Goal: Obtain resource: Download file/media

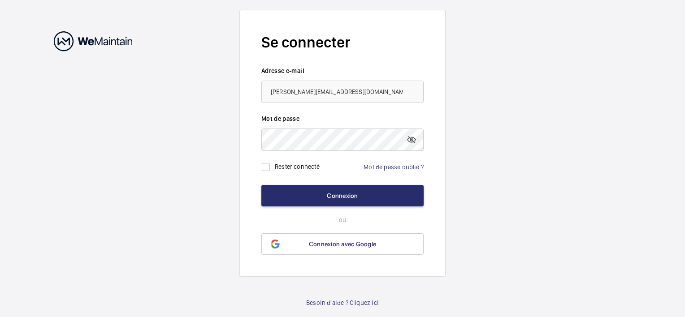
click at [334, 192] on button "Connexion" at bounding box center [342, 196] width 162 height 22
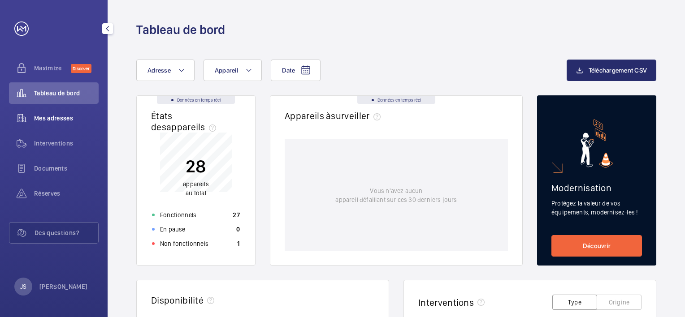
click at [77, 123] on div "Mes adresses" at bounding box center [54, 119] width 90 height 22
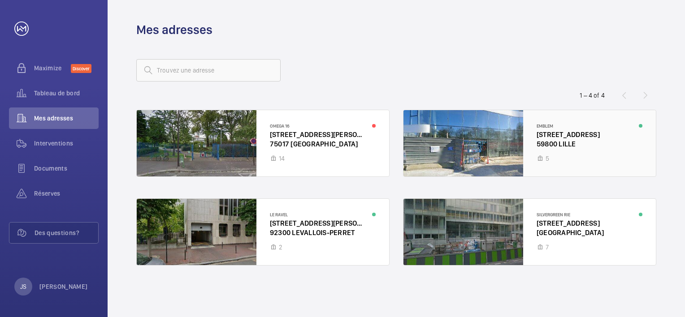
click at [461, 153] on div at bounding box center [529, 143] width 252 height 66
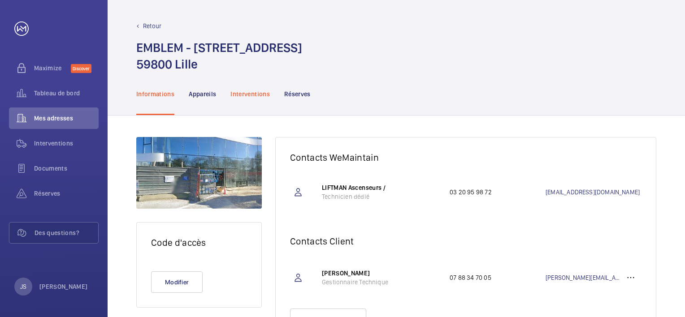
click at [254, 100] on div "Interventions" at bounding box center [249, 94] width 39 height 43
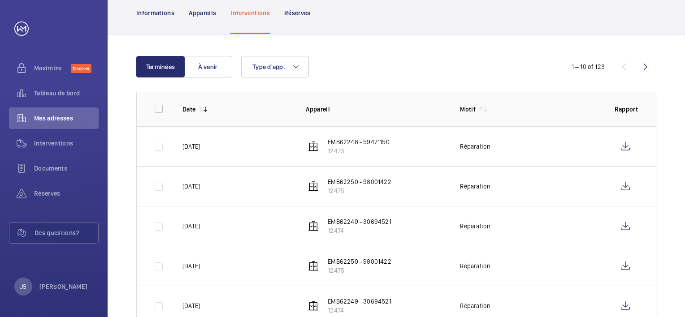
scroll to position [134, 0]
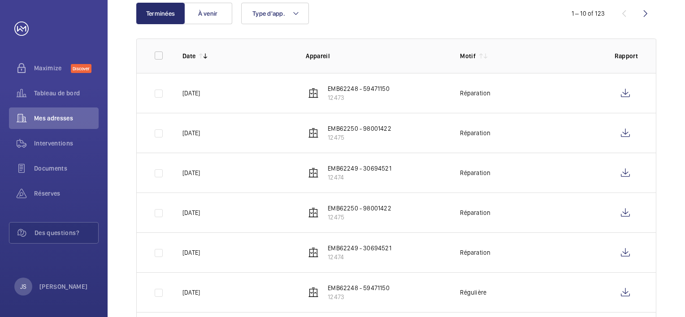
click at [333, 86] on p "EMB62248 - 59471150" at bounding box center [358, 88] width 61 height 9
click at [351, 95] on p "12473" at bounding box center [358, 97] width 61 height 9
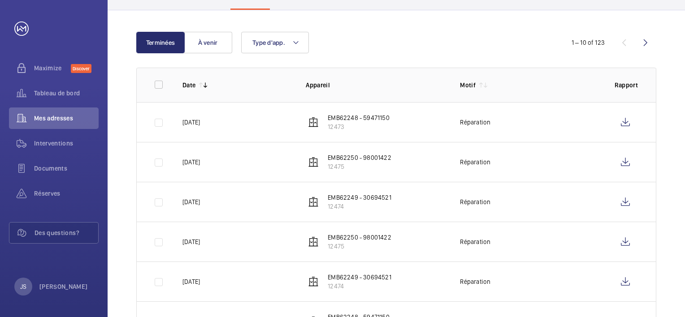
scroll to position [90, 0]
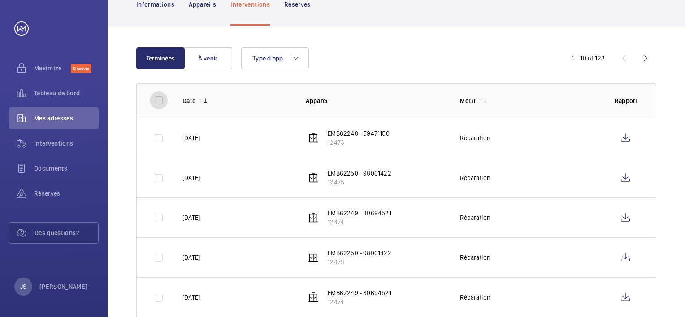
click at [151, 99] on input "checkbox" at bounding box center [159, 100] width 18 height 18
checkbox input "true"
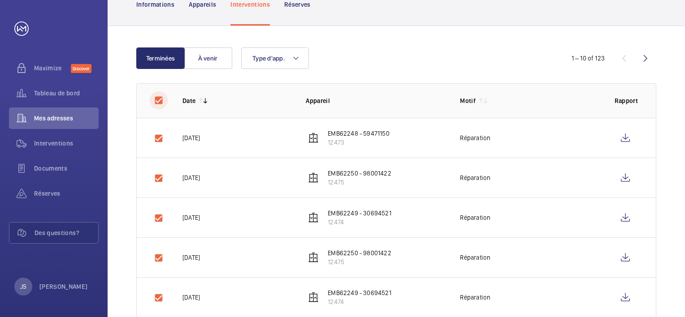
checkbox input "true"
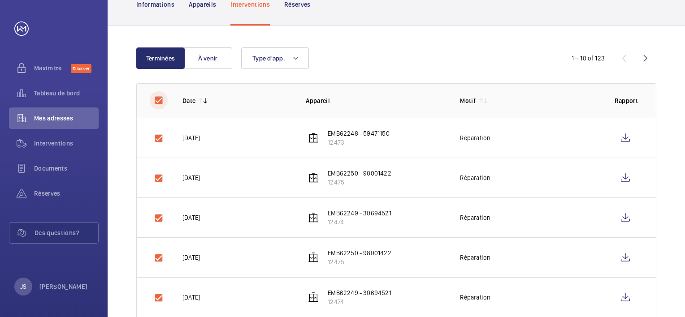
checkbox input "true"
click at [597, 66] on button "Télécharger 10 rapports" at bounding box center [613, 58] width 86 height 22
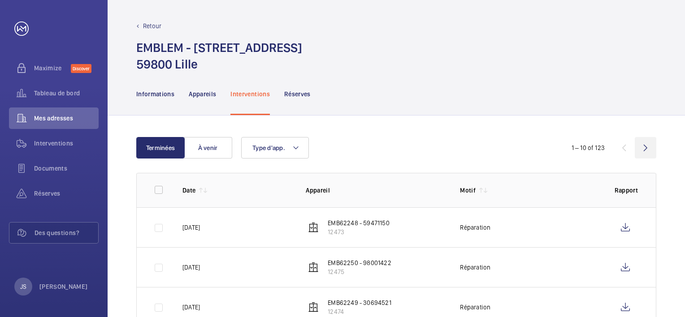
click at [643, 156] on wm-front-icon-button at bounding box center [645, 148] width 22 height 22
click at [615, 158] on wm-front-icon-button at bounding box center [624, 148] width 22 height 22
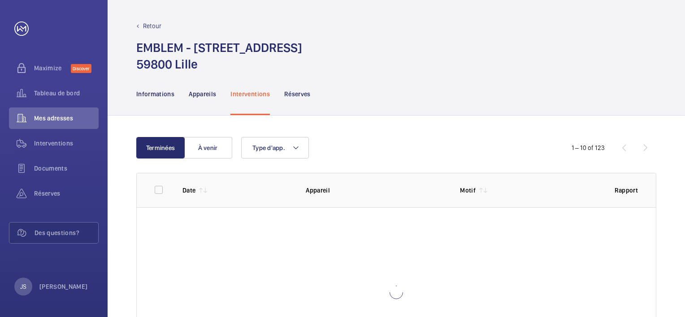
scroll to position [82, 0]
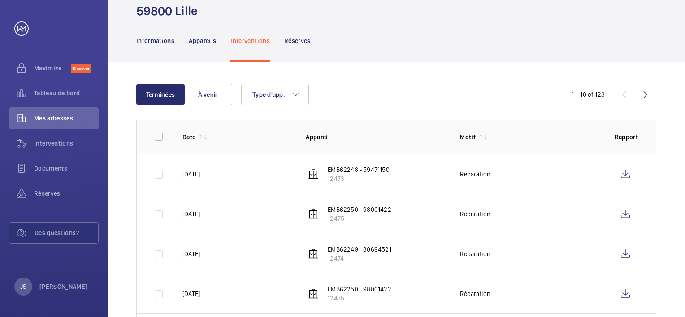
scroll to position [41, 0]
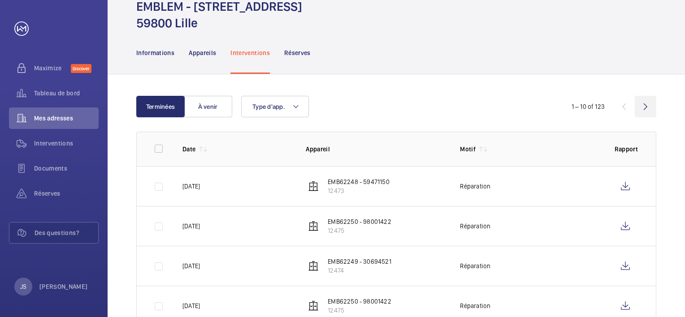
click at [649, 104] on wm-front-icon-button at bounding box center [645, 107] width 22 height 22
click at [166, 145] on input "checkbox" at bounding box center [159, 149] width 18 height 18
checkbox input "true"
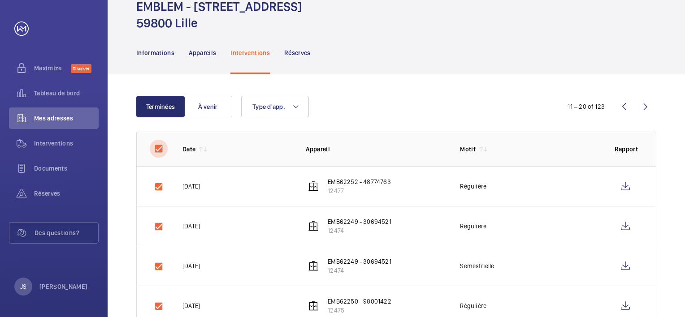
checkbox input "true"
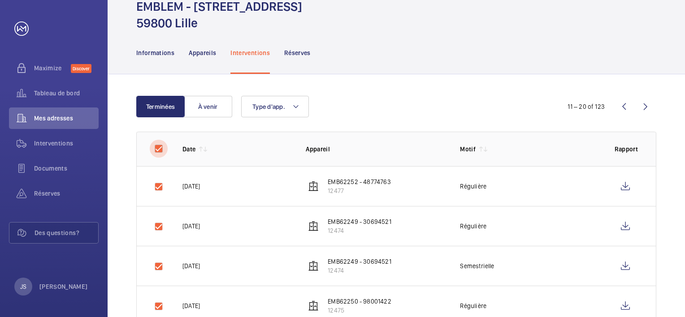
checkbox input "true"
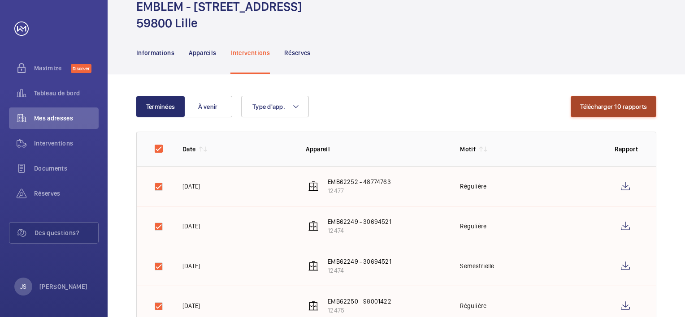
click at [602, 106] on button "Télécharger 10 rapports" at bounding box center [613, 107] width 86 height 22
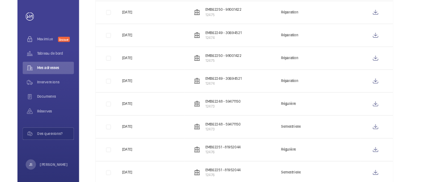
scroll to position [310, 0]
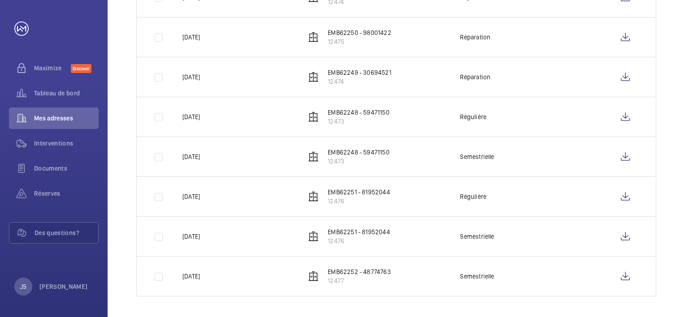
click at [667, 255] on div "Terminées À venir Type d'app. 1 – 10 of 123 Date Appareil Motif Rapport [DATE] …" at bounding box center [396, 62] width 577 height 513
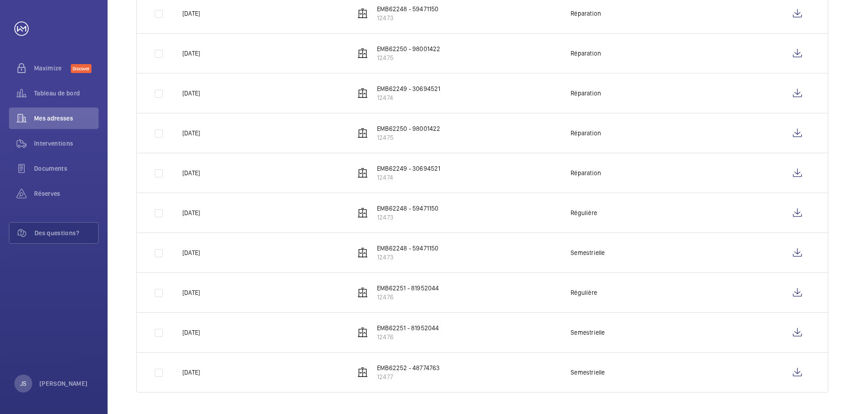
scroll to position [0, 0]
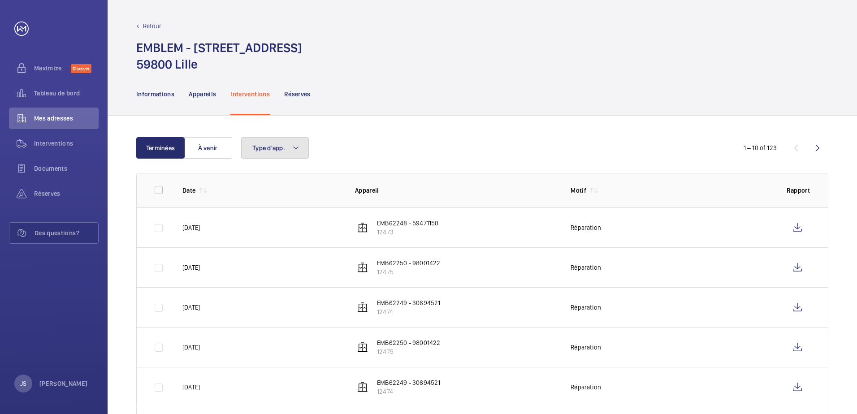
click at [271, 154] on button "Type d'app." at bounding box center [275, 148] width 68 height 22
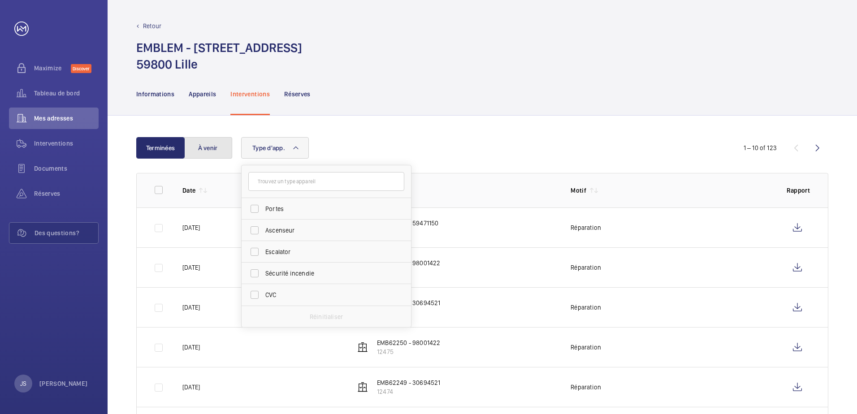
click at [220, 154] on button "À venir" at bounding box center [208, 148] width 48 height 22
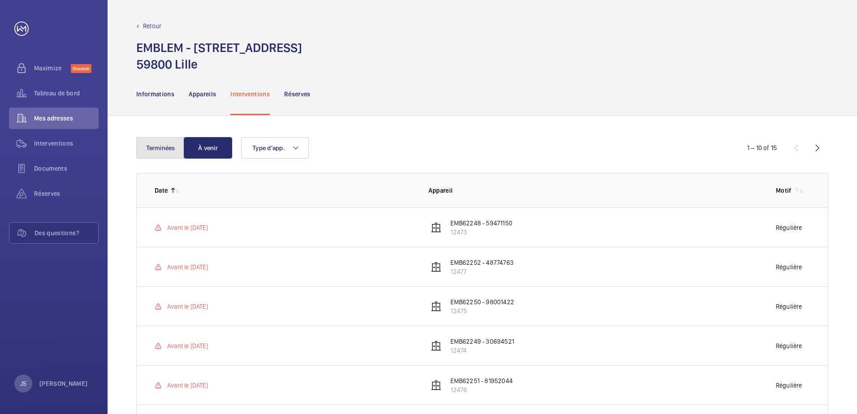
click at [153, 141] on button "Terminées" at bounding box center [160, 148] width 48 height 22
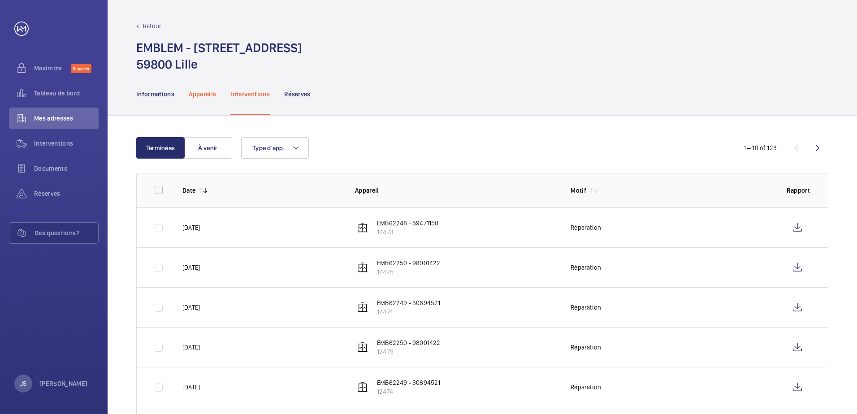
click at [216, 96] on p "Appareils" at bounding box center [202, 94] width 27 height 9
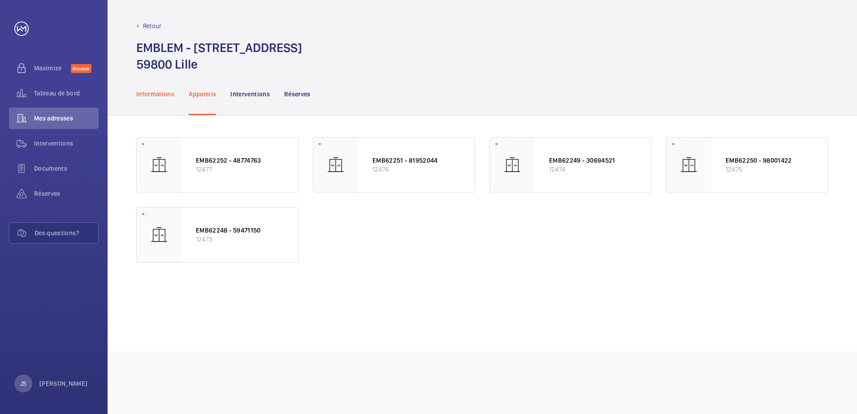
click at [160, 106] on div "Informations" at bounding box center [155, 94] width 38 height 43
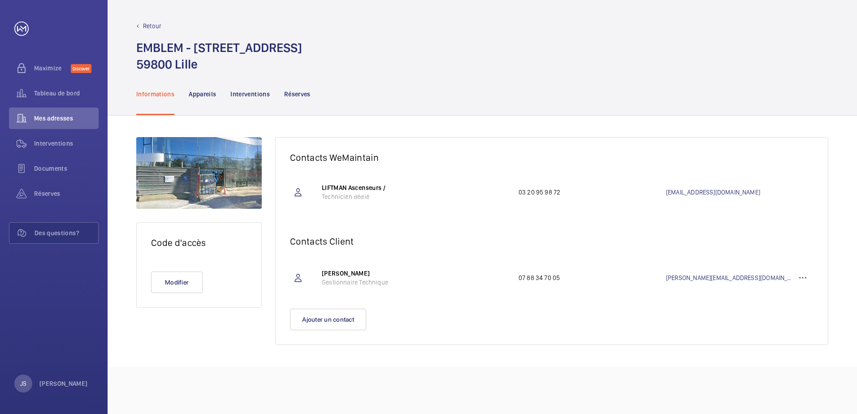
click at [270, 100] on nav "Informations Appareils Interventions Réserves" at bounding box center [223, 94] width 174 height 43
click at [279, 95] on nav "Informations Appareils Interventions Réserves" at bounding box center [223, 94] width 174 height 43
click at [269, 95] on p "Interventions" at bounding box center [249, 94] width 39 height 9
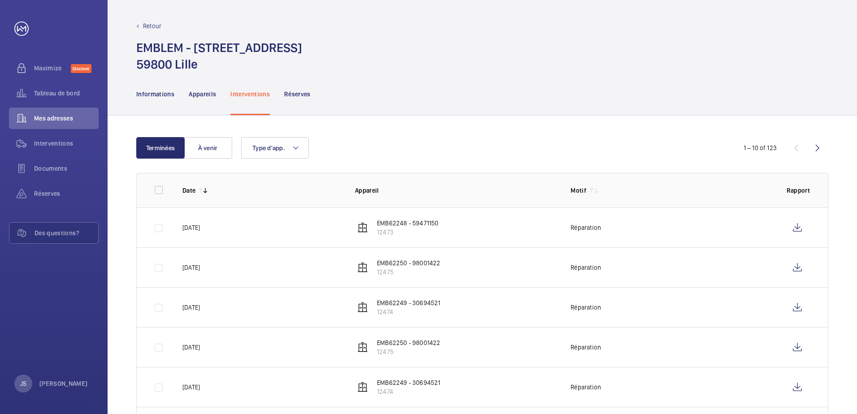
click at [269, 95] on p "Interventions" at bounding box center [249, 94] width 39 height 9
